Goal: Register for event/course

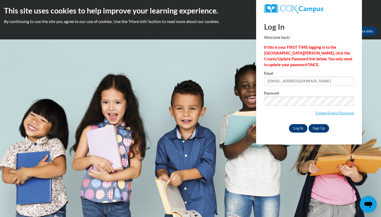
click at [304, 129] on input "Log In" at bounding box center [298, 128] width 19 height 8
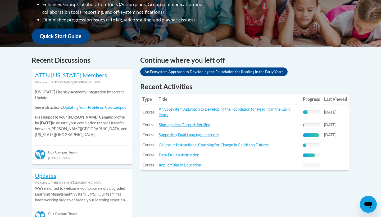
scroll to position [185, 0]
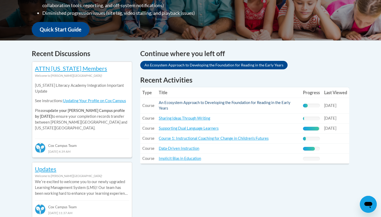
click at [176, 103] on link "An Ecosystem Approach to Developing the Foundation for Reading in the Early Yea…" at bounding box center [225, 105] width 132 height 10
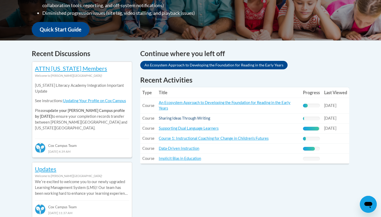
click at [192, 118] on link "Sharing Ideas Through Writing" at bounding box center [184, 118] width 51 height 4
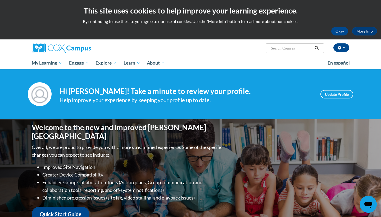
scroll to position [0, 0]
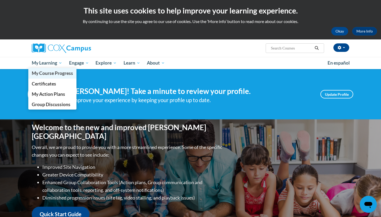
click at [51, 73] on span "My Course Progress" at bounding box center [52, 73] width 41 height 6
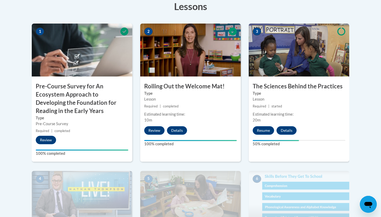
scroll to position [169, 0]
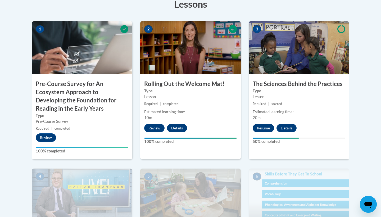
click at [265, 127] on button "Resume" at bounding box center [263, 128] width 21 height 8
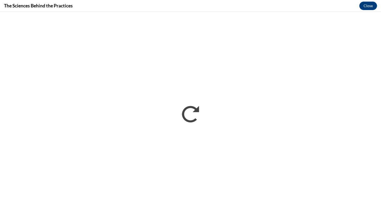
scroll to position [0, 0]
click at [369, 7] on button "Close" at bounding box center [368, 6] width 18 height 8
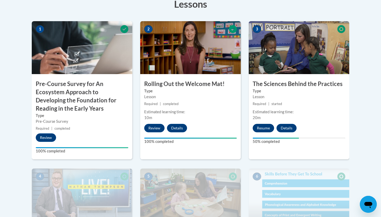
click at [261, 125] on button "Resume" at bounding box center [263, 128] width 21 height 8
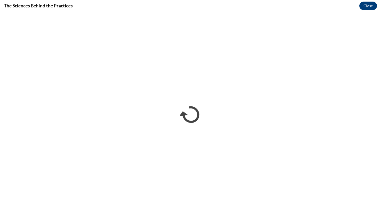
click at [363, 5] on button "Close" at bounding box center [368, 6] width 18 height 8
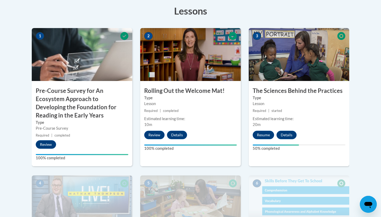
scroll to position [162, 0]
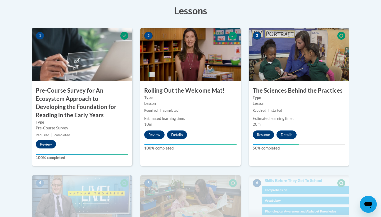
click at [265, 136] on button "Resume" at bounding box center [263, 134] width 21 height 8
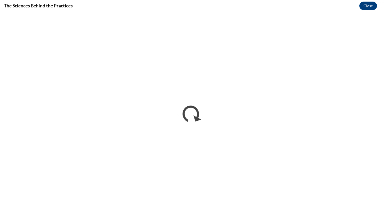
scroll to position [0, 0]
click at [370, 4] on button "Close" at bounding box center [368, 6] width 18 height 8
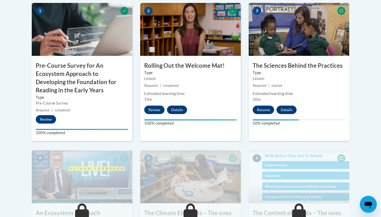
scroll to position [186, 0]
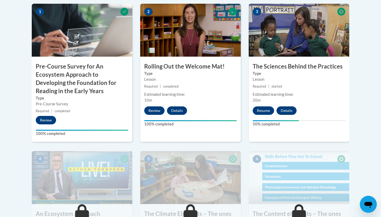
click at [289, 108] on button "Details" at bounding box center [286, 110] width 20 height 8
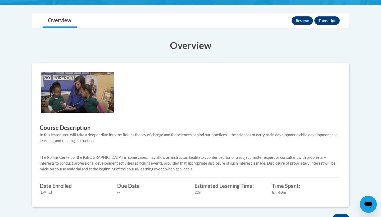
click at [302, 19] on button "Resume" at bounding box center [301, 20] width 21 height 8
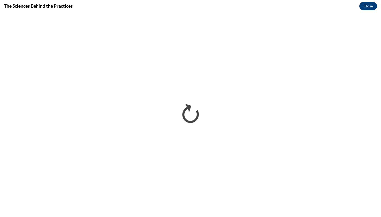
click at [369, 8] on button "Close" at bounding box center [368, 6] width 18 height 8
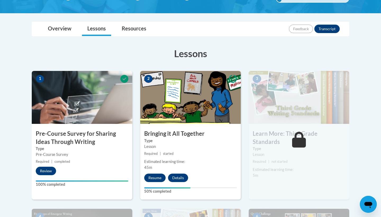
scroll to position [107, 0]
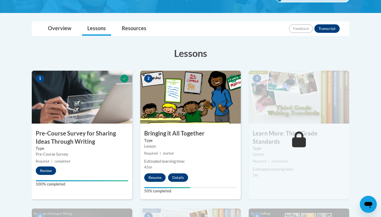
click at [153, 176] on button "Resume" at bounding box center [154, 177] width 21 height 8
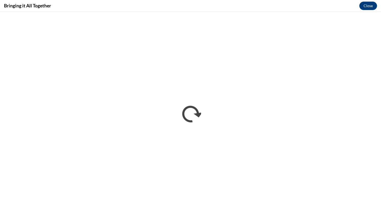
scroll to position [0, 0]
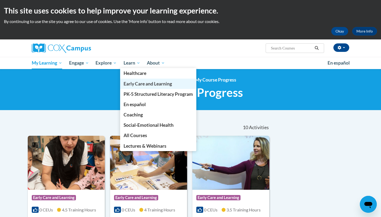
click at [143, 86] on link "Early Care and Learning" at bounding box center [158, 84] width 76 height 10
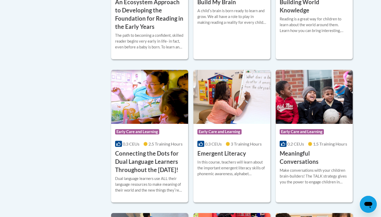
scroll to position [289, 0]
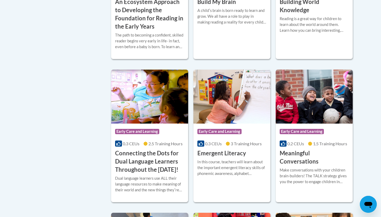
click at [227, 6] on h3 "Build My Brain" at bounding box center [216, 2] width 39 height 8
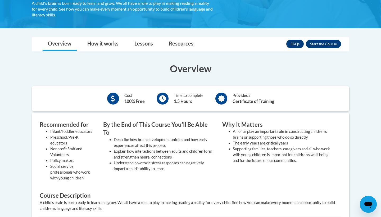
scroll to position [111, 0]
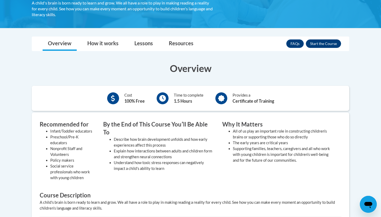
click at [332, 46] on button "Enroll" at bounding box center [323, 43] width 35 height 8
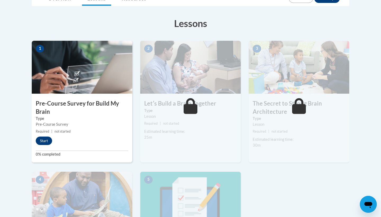
scroll to position [145, 0]
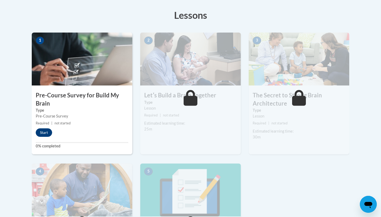
click at [39, 132] on button "Start" at bounding box center [44, 132] width 16 height 8
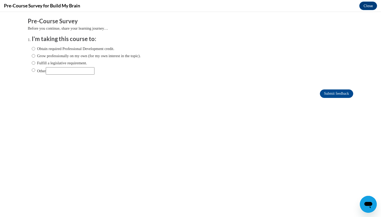
scroll to position [0, 0]
click at [63, 48] on label "Obtain required Professional Development credit." at bounding box center [73, 49] width 83 height 6
click at [35, 48] on input "Obtain required Professional Development credit." at bounding box center [33, 49] width 3 height 6
radio input "true"
click at [331, 92] on input "Submit feedback" at bounding box center [336, 93] width 33 height 8
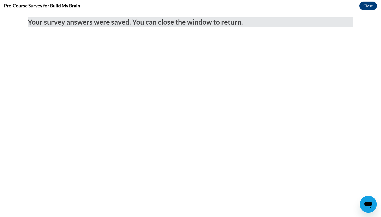
click at [371, 7] on button "Close" at bounding box center [368, 6] width 18 height 8
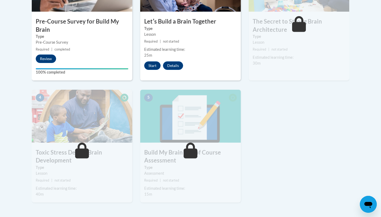
scroll to position [220, 0]
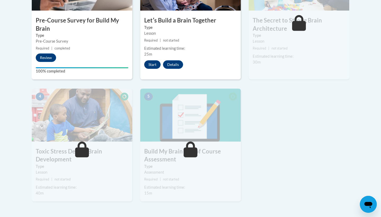
click at [152, 63] on button "Start" at bounding box center [152, 64] width 16 height 8
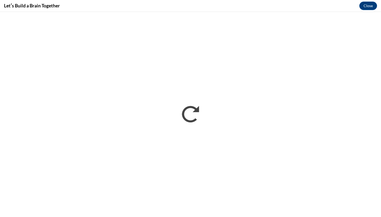
scroll to position [0, 0]
click at [371, 7] on button "Close" at bounding box center [368, 6] width 18 height 8
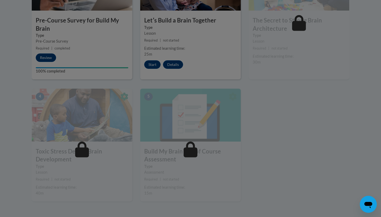
click at [139, 65] on div at bounding box center [190, 108] width 381 height 217
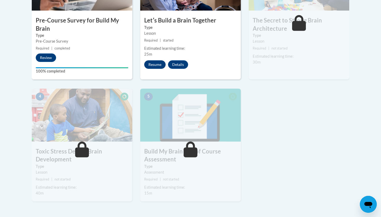
click at [154, 65] on button "Resume" at bounding box center [154, 64] width 21 height 8
